Goal: Information Seeking & Learning: Check status

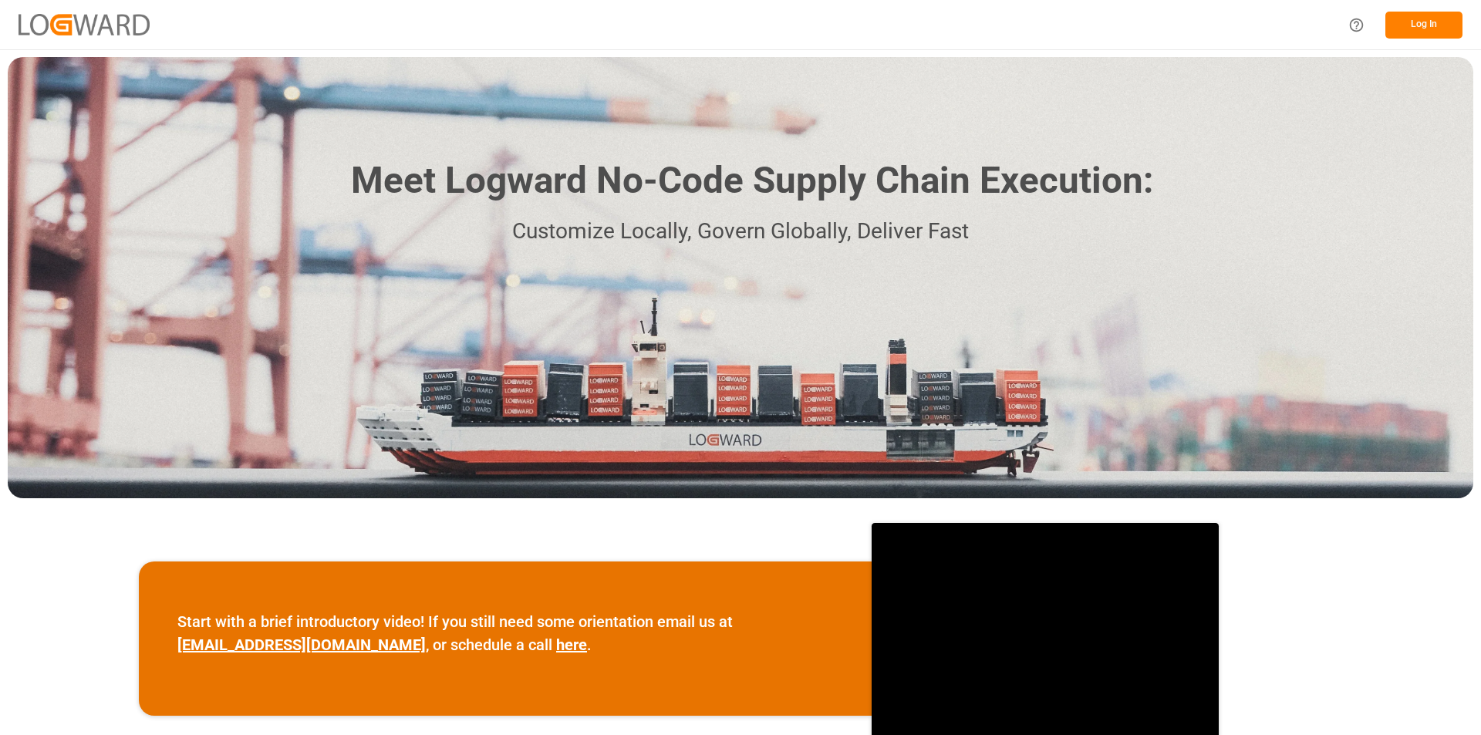
click at [1427, 18] on button "Log In" at bounding box center [1424, 25] width 77 height 27
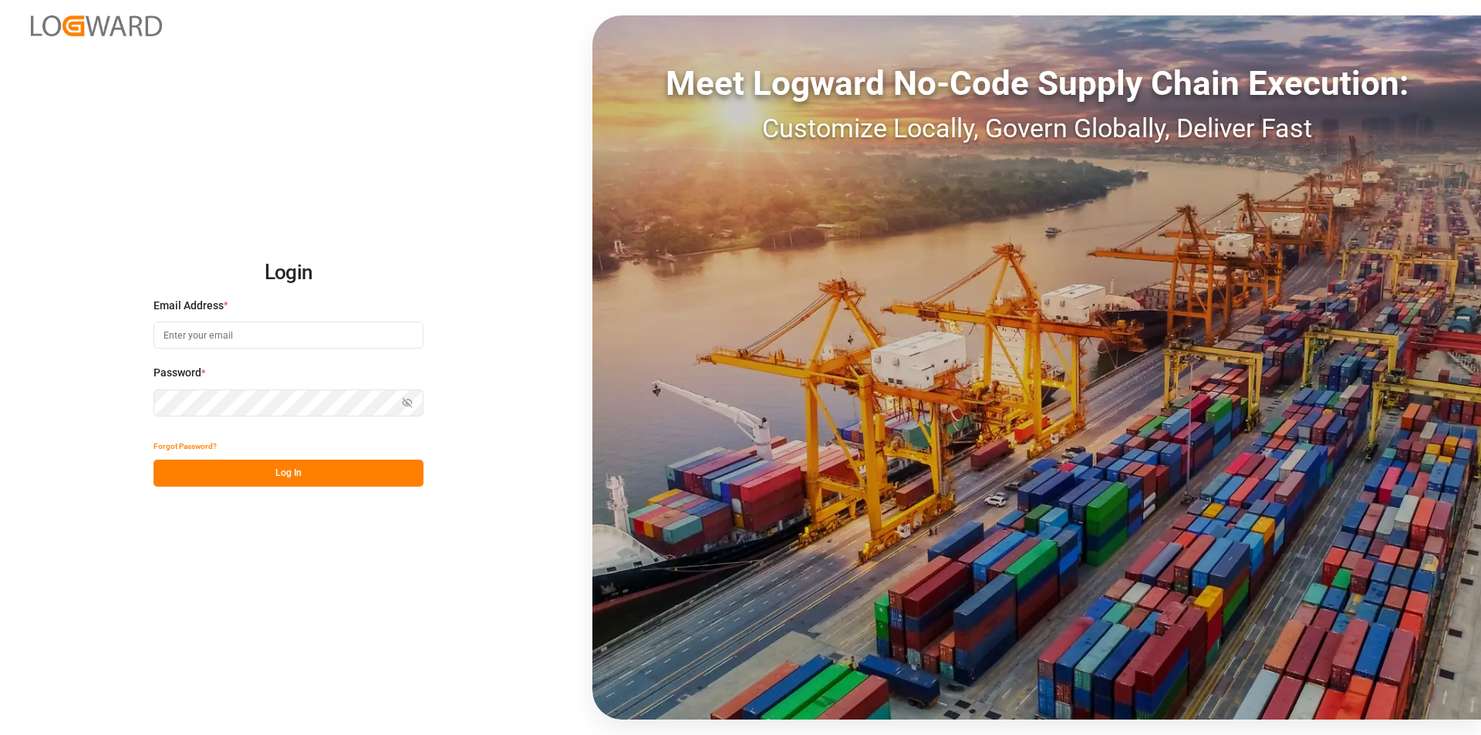
type input "[PERSON_NAME][EMAIL_ADDRESS][PERSON_NAME][DOMAIN_NAME]"
click at [302, 461] on button "Log In" at bounding box center [289, 473] width 270 height 27
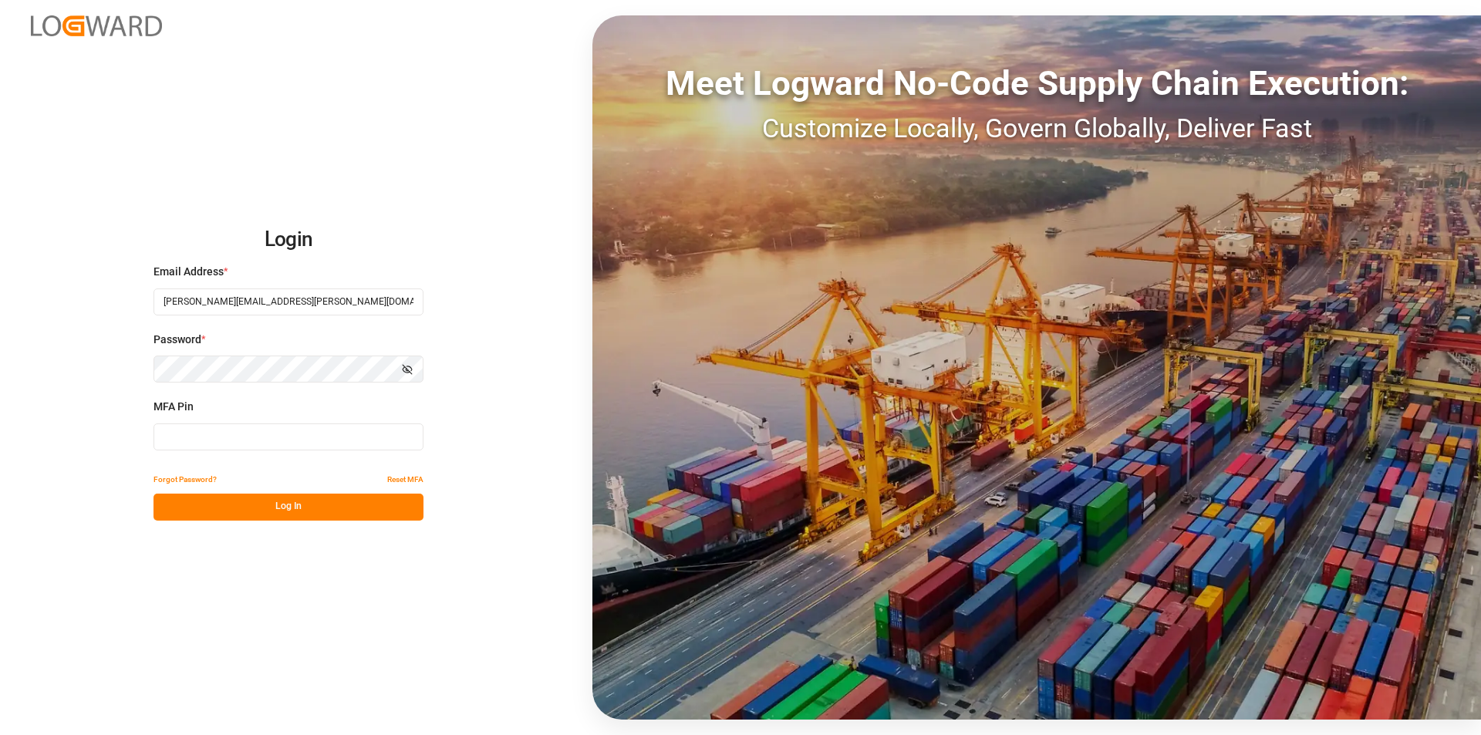
click at [309, 440] on input at bounding box center [289, 437] width 270 height 27
type input "548699"
click at [299, 502] on button "Log In" at bounding box center [289, 507] width 270 height 27
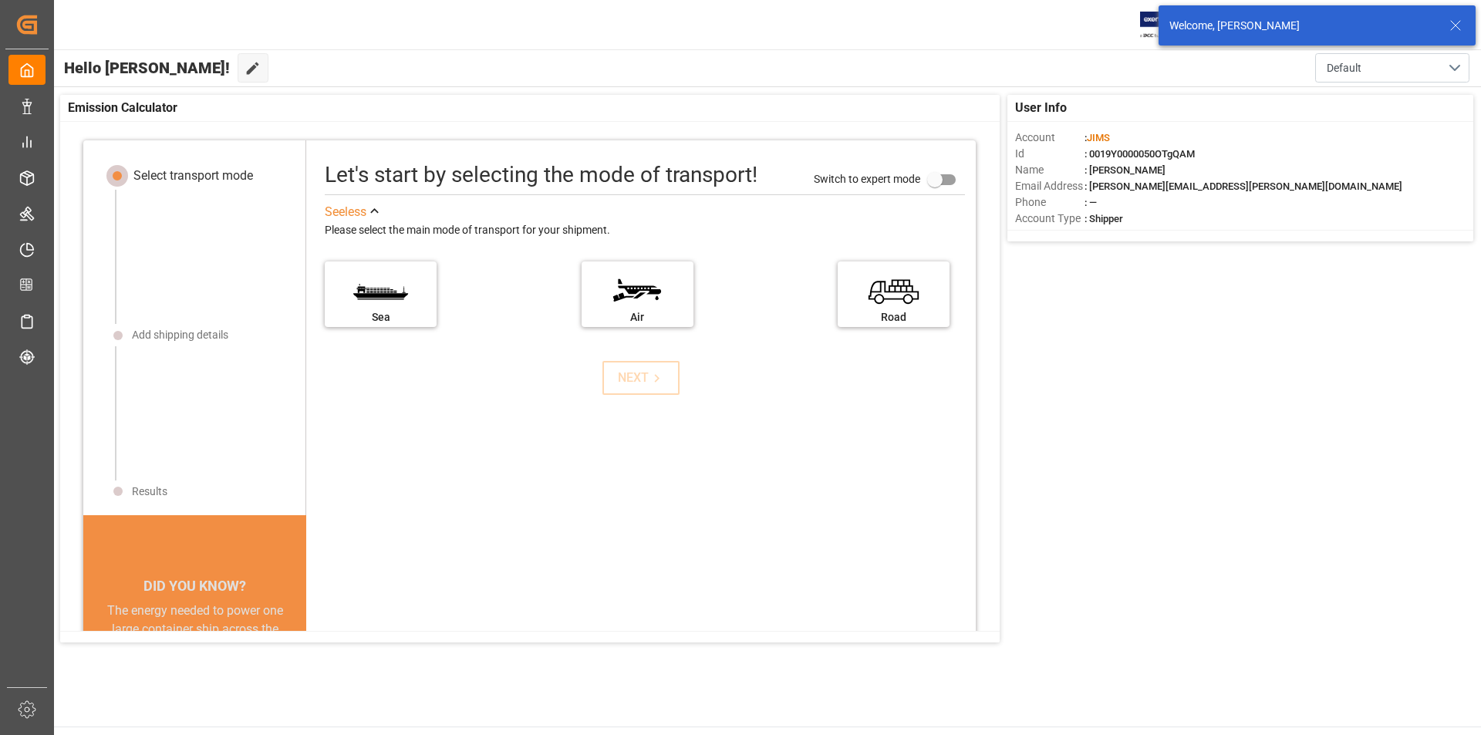
click at [1458, 28] on icon at bounding box center [1456, 25] width 19 height 19
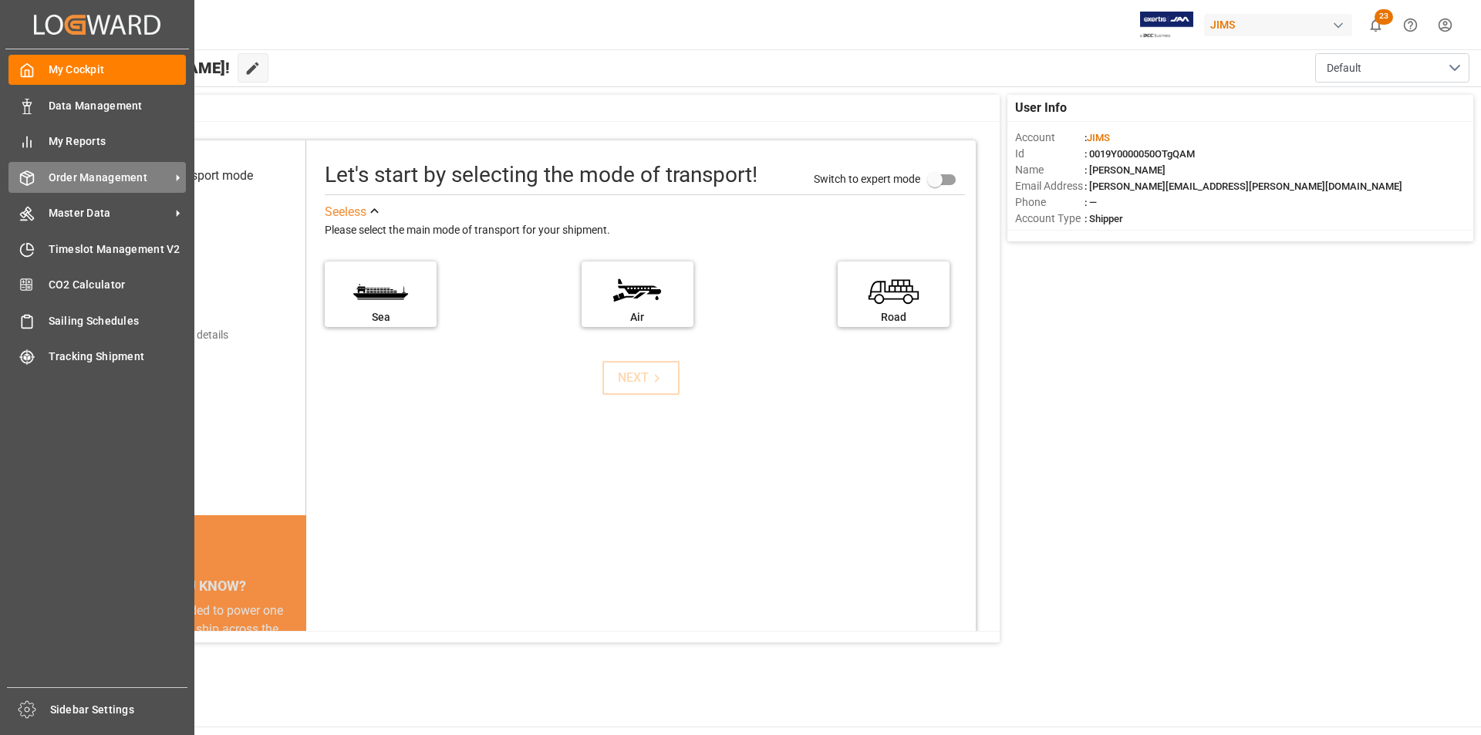
click at [152, 177] on span "Order Management" at bounding box center [110, 178] width 122 height 16
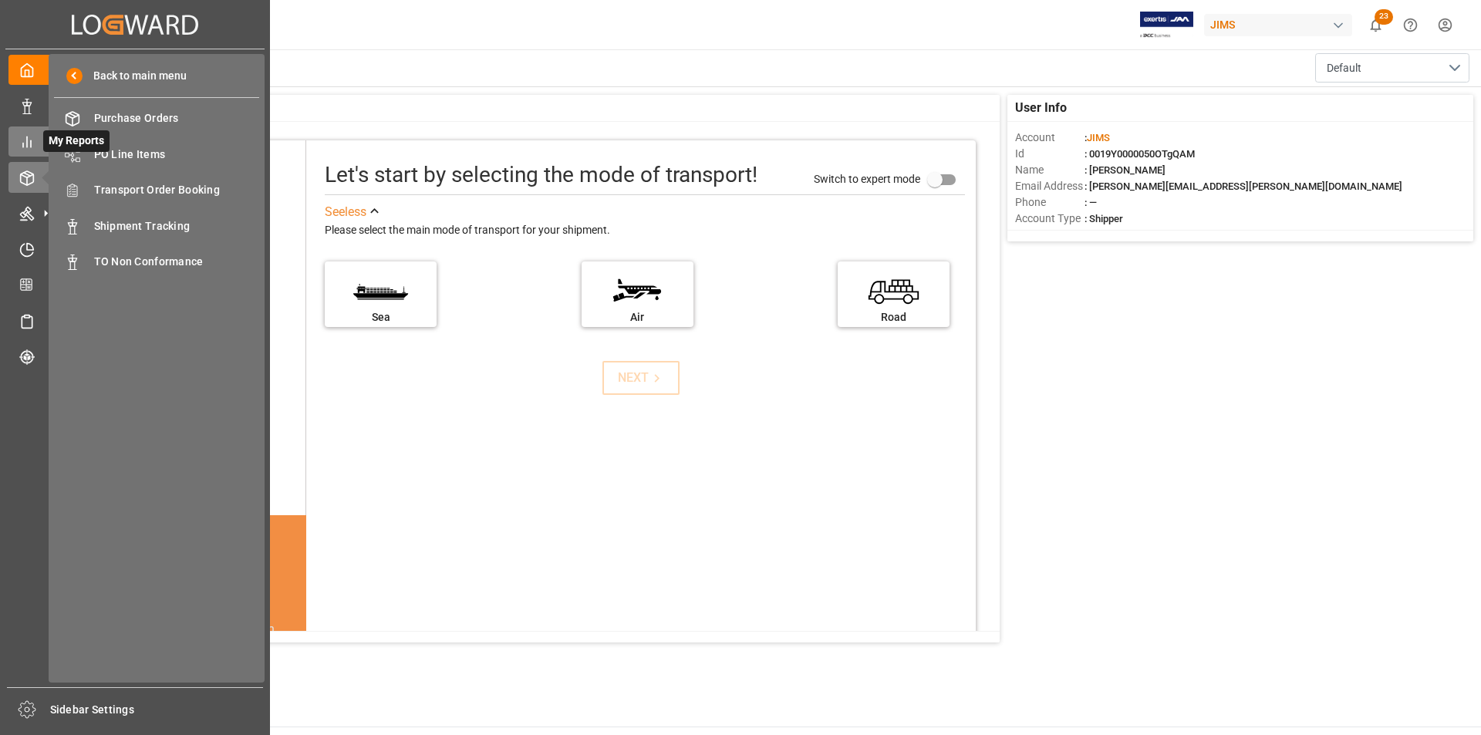
click at [29, 134] on icon at bounding box center [26, 141] width 15 height 15
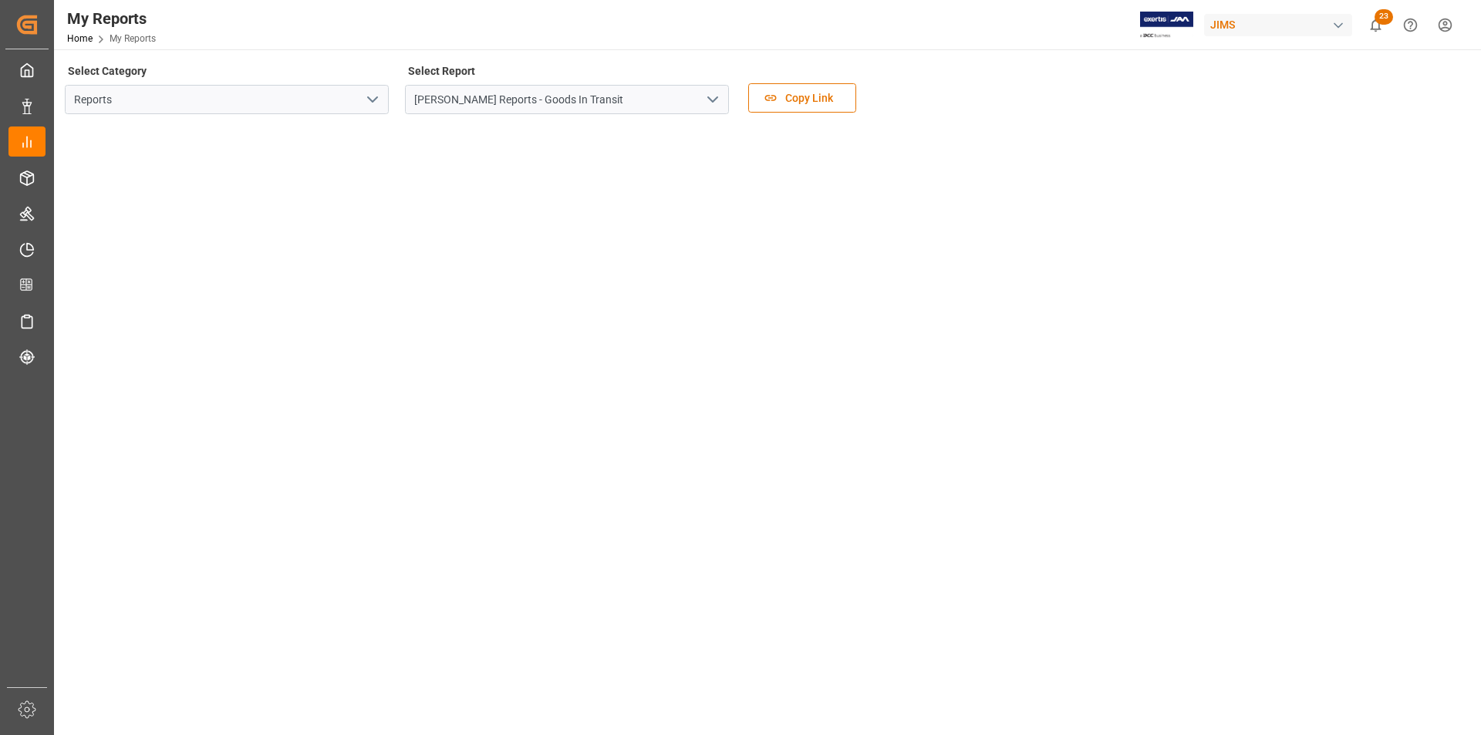
click at [375, 100] on polyline "open menu" at bounding box center [372, 99] width 9 height 5
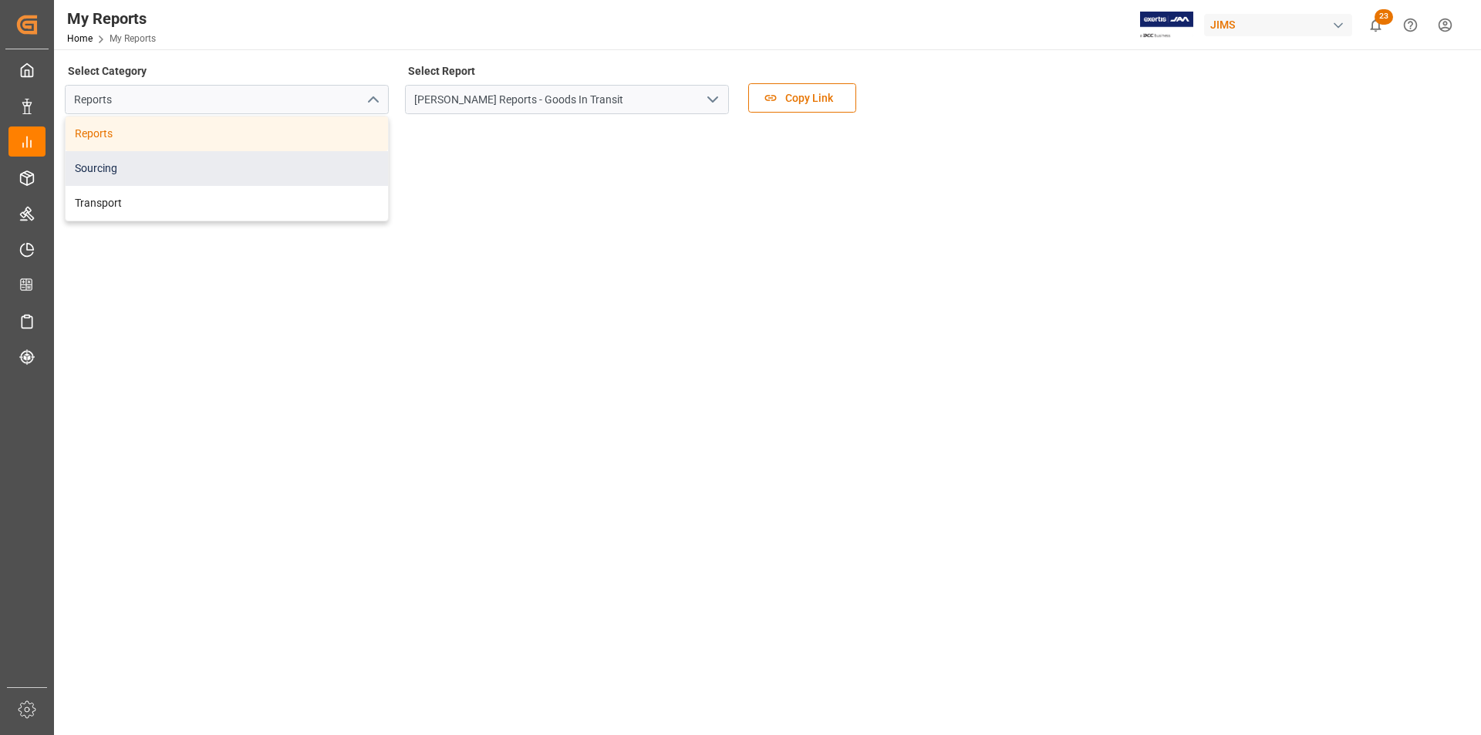
click at [341, 165] on div "Sourcing" at bounding box center [227, 168] width 323 height 35
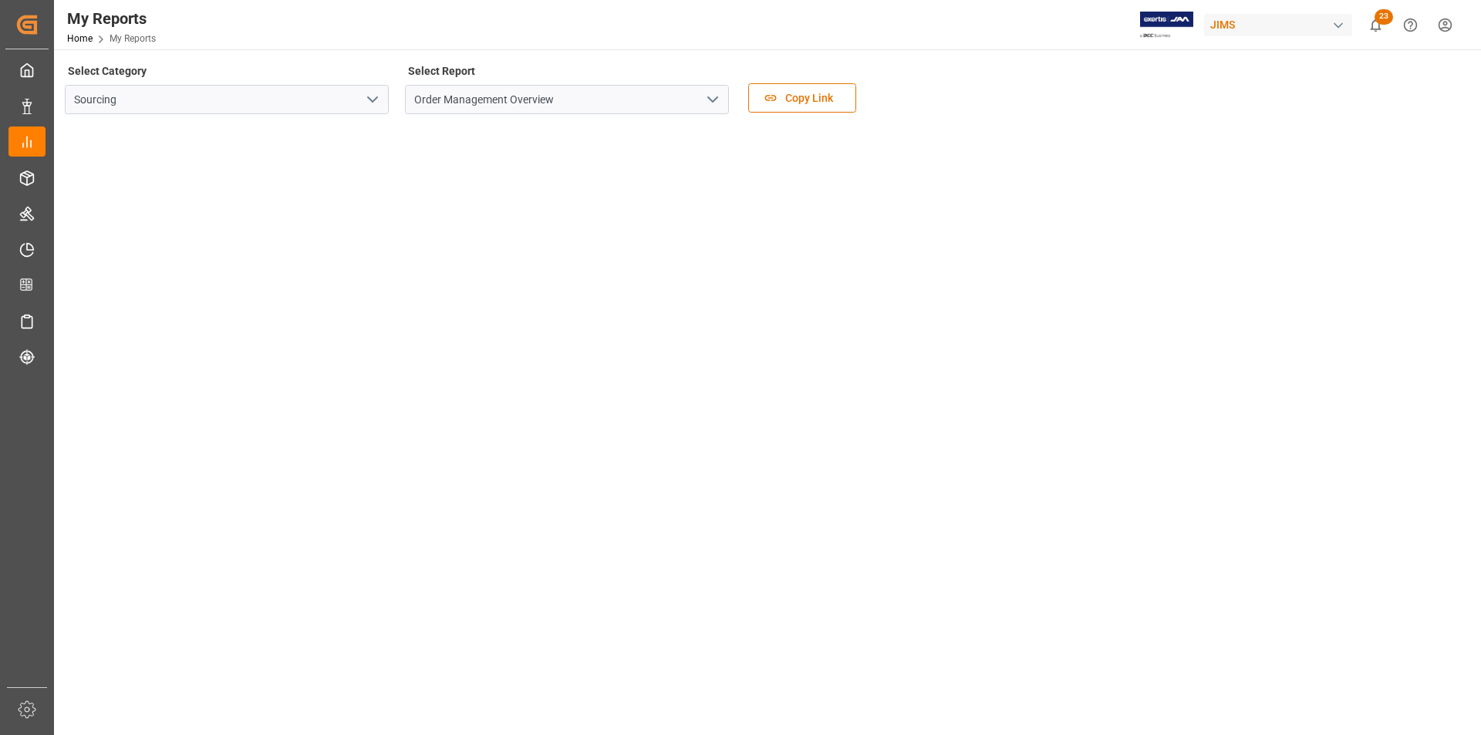
click at [713, 96] on icon "open menu" at bounding box center [713, 99] width 19 height 19
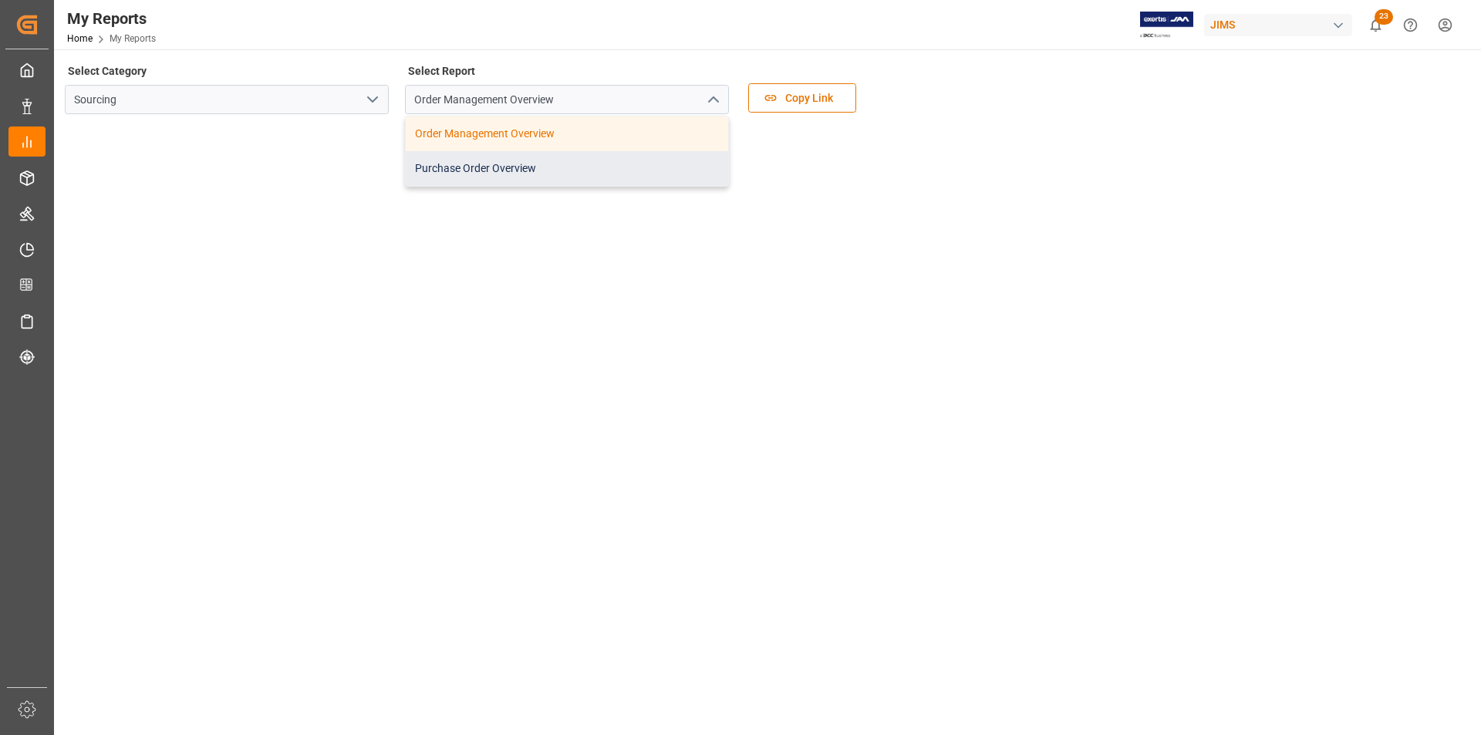
click at [573, 169] on div "Purchase Order Overview" at bounding box center [567, 168] width 323 height 35
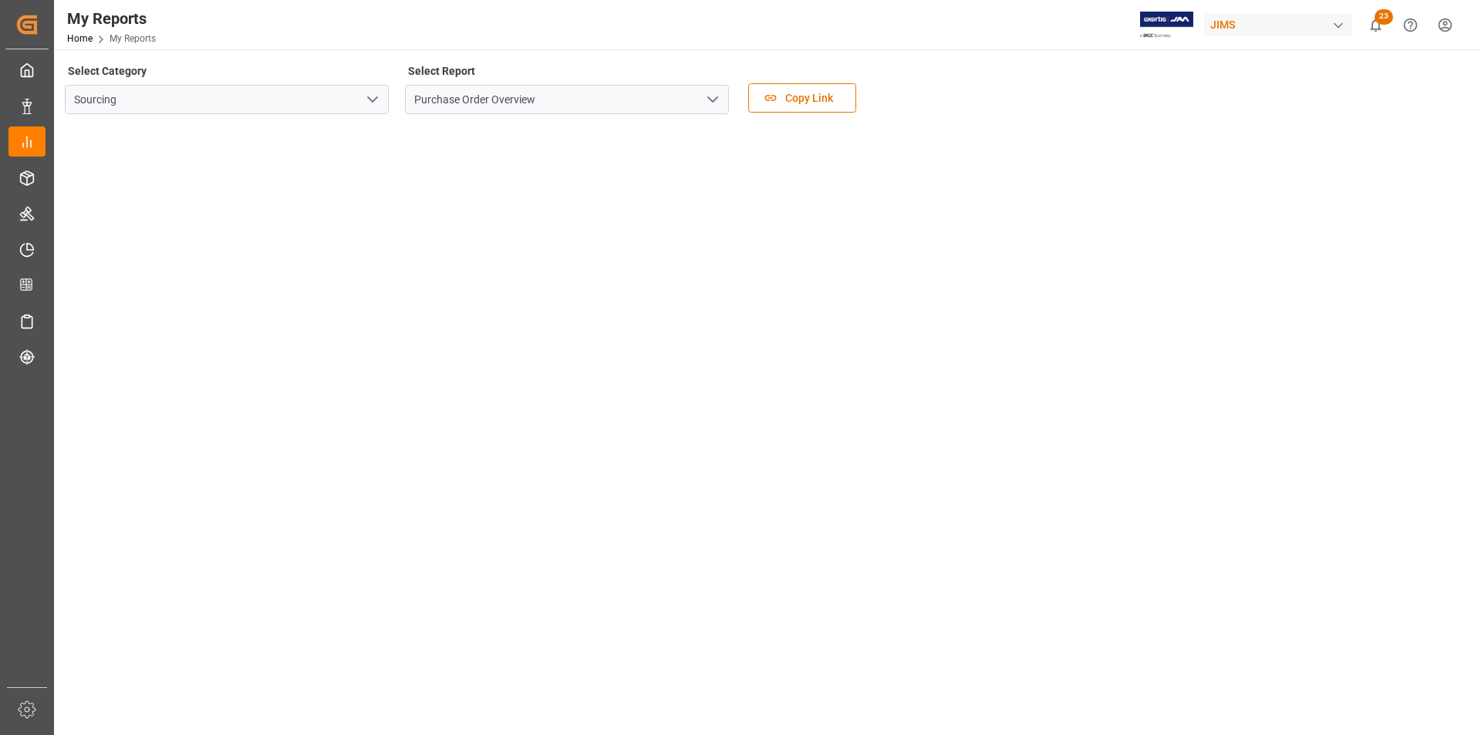
click at [715, 103] on icon "open menu" at bounding box center [713, 99] width 19 height 19
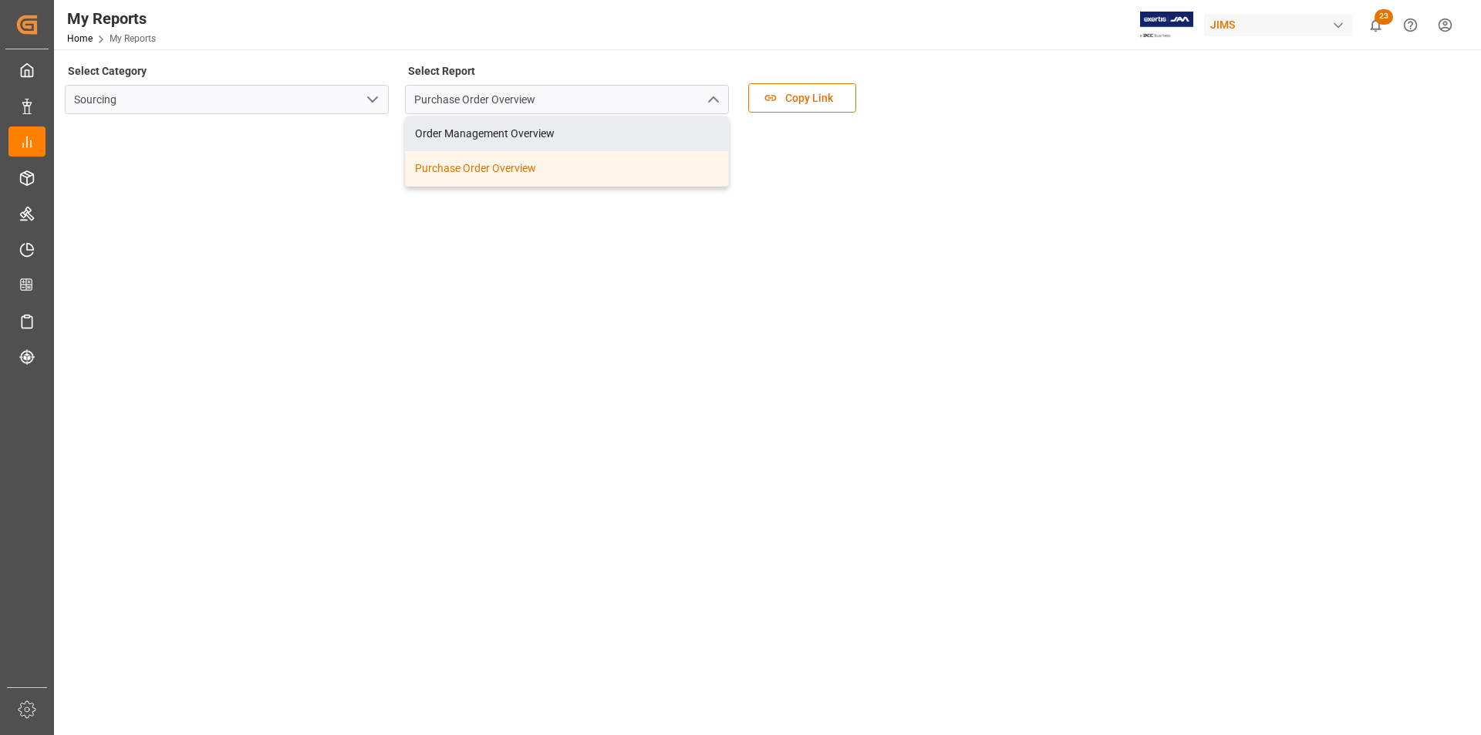
click at [371, 102] on icon "open menu" at bounding box center [372, 99] width 19 height 19
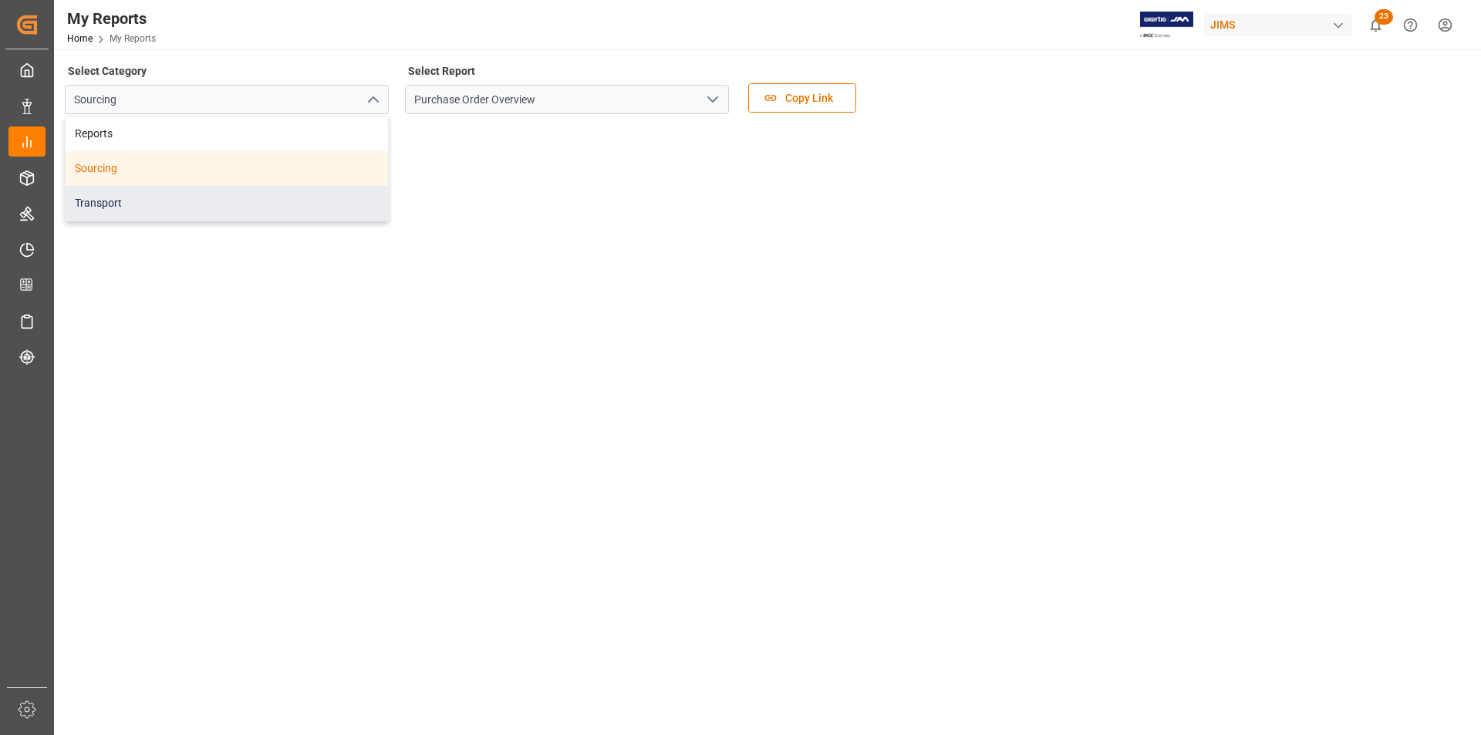
click at [328, 197] on div "Transport" at bounding box center [227, 203] width 323 height 35
